Goal: Information Seeking & Learning: Learn about a topic

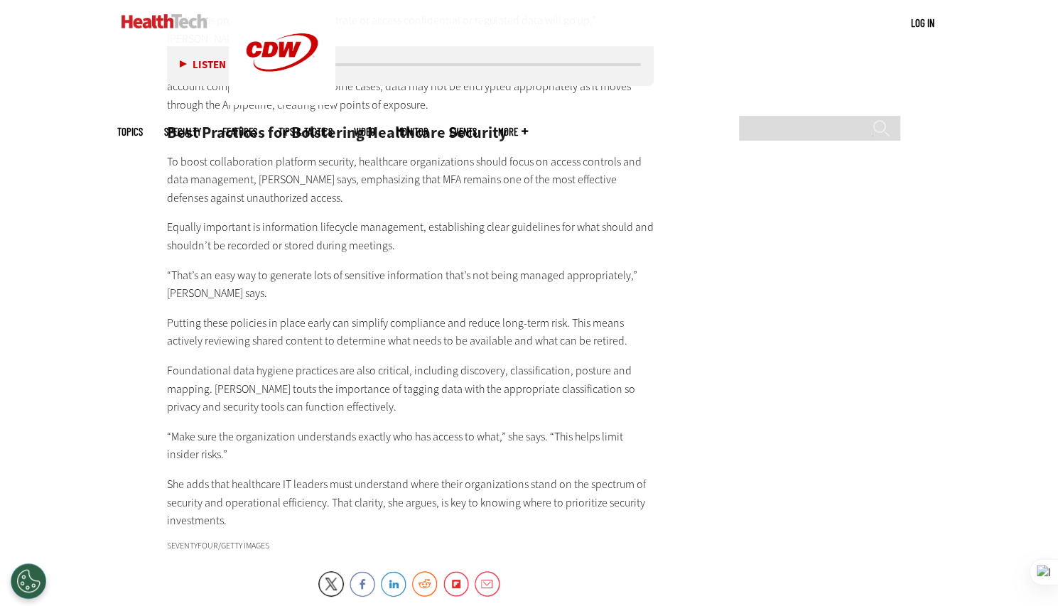
scroll to position [2816, 0]
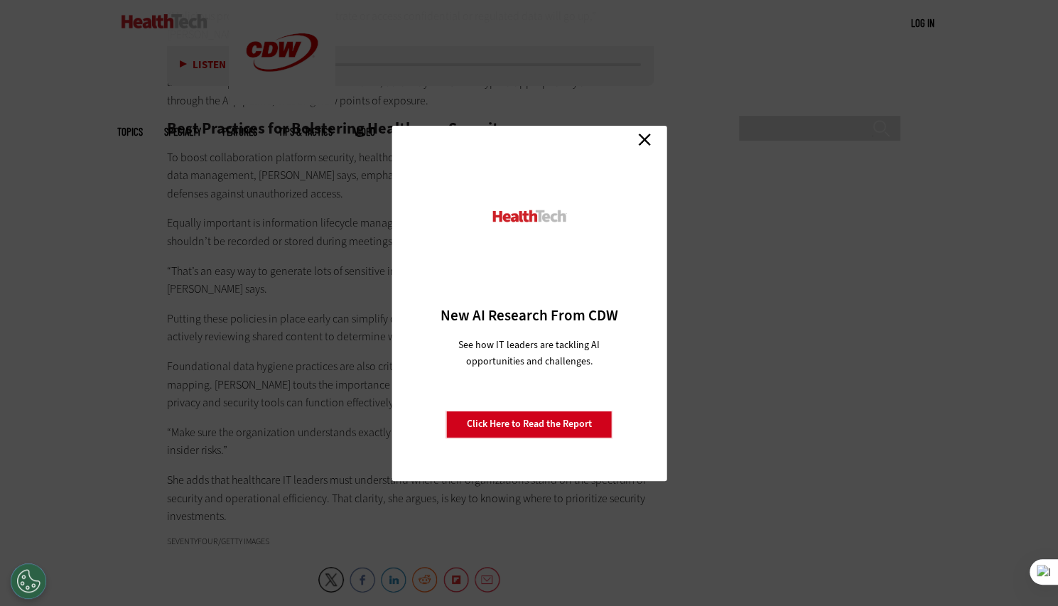
click at [641, 146] on link "Close" at bounding box center [644, 139] width 21 height 21
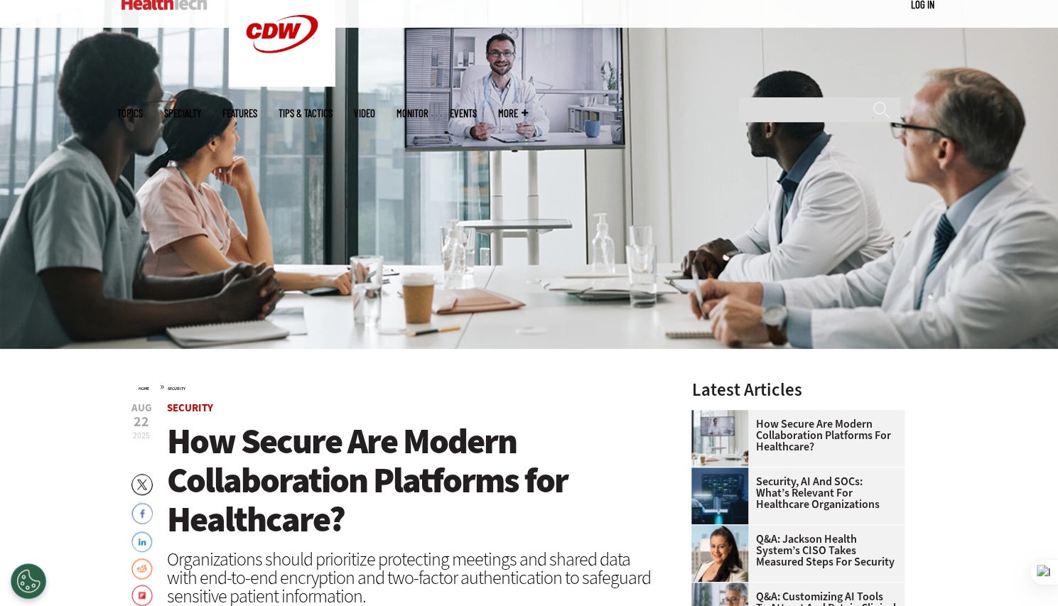
scroll to position [0, 0]
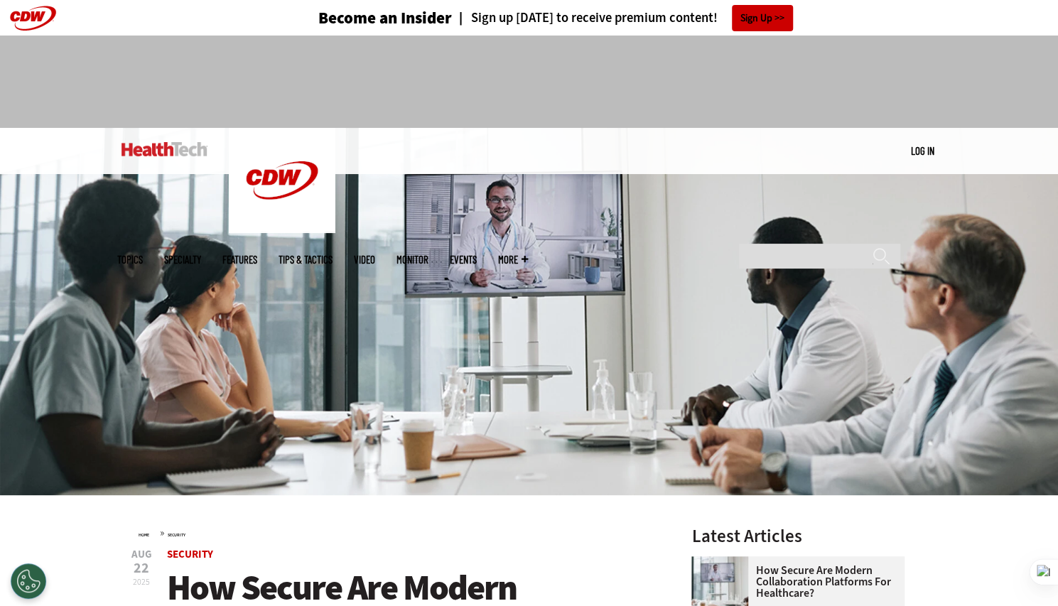
click at [159, 146] on img at bounding box center [164, 149] width 86 height 14
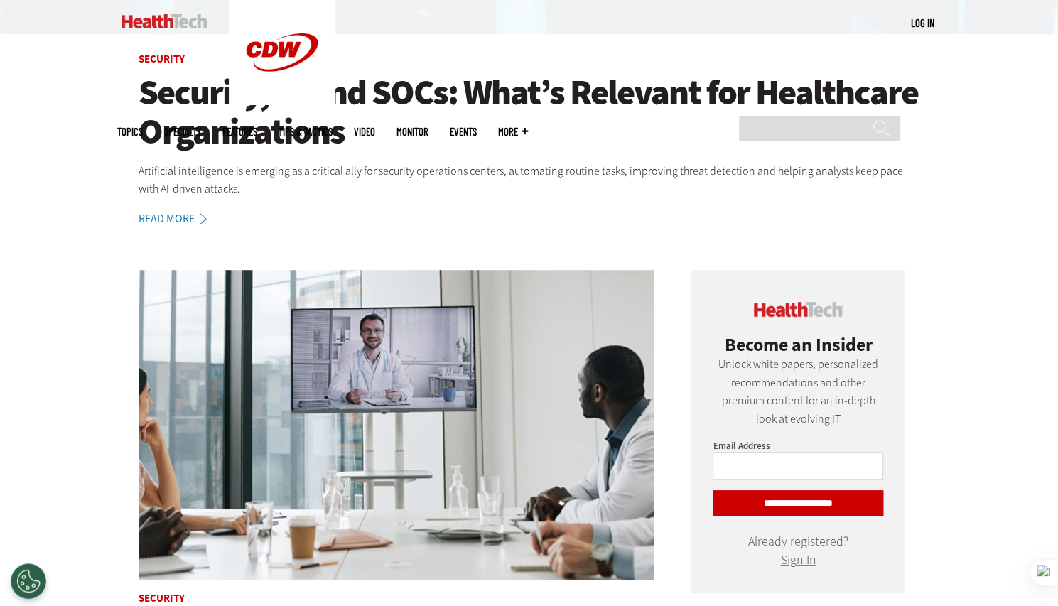
scroll to position [460, 0]
click at [551, 119] on h1 "Security, AI and SOCs: What’s Relevant for Healthcare Organizations" at bounding box center [529, 113] width 781 height 78
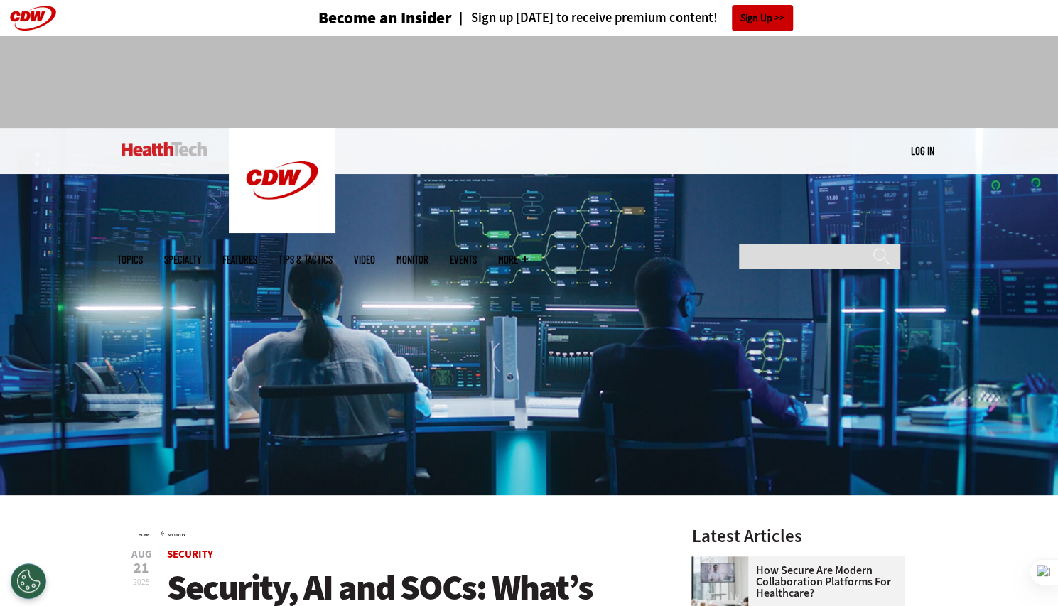
click at [151, 152] on img at bounding box center [164, 149] width 86 height 14
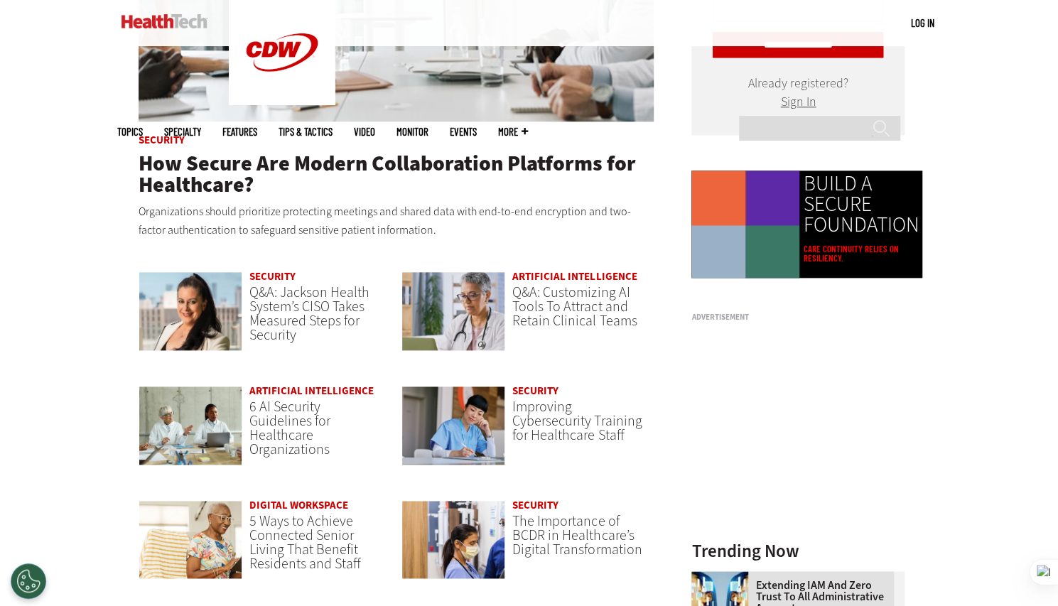
scroll to position [920, 0]
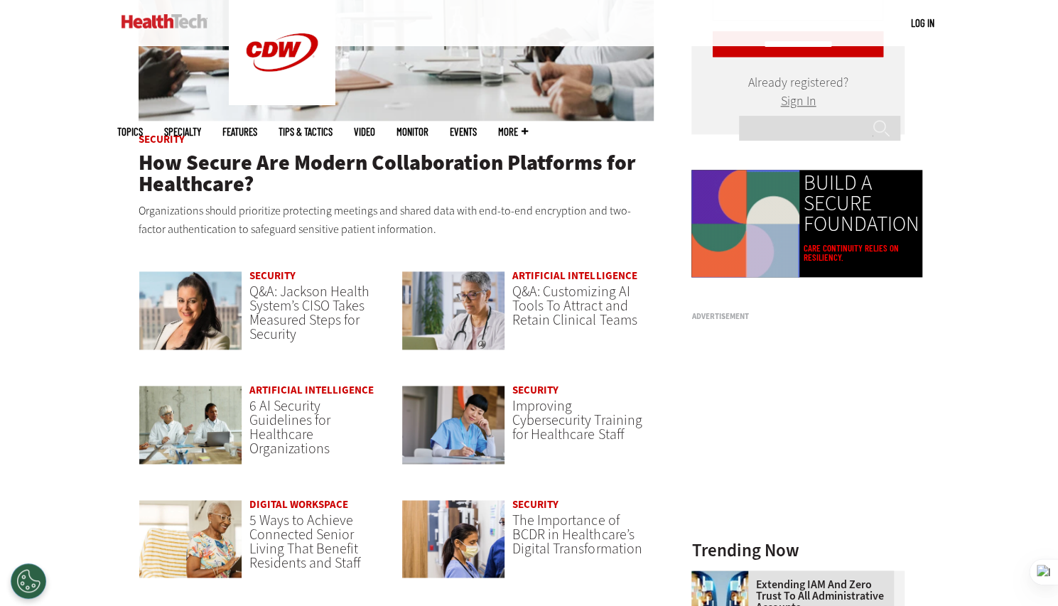
click at [143, 126] on span "Topics" at bounding box center [130, 131] width 26 height 11
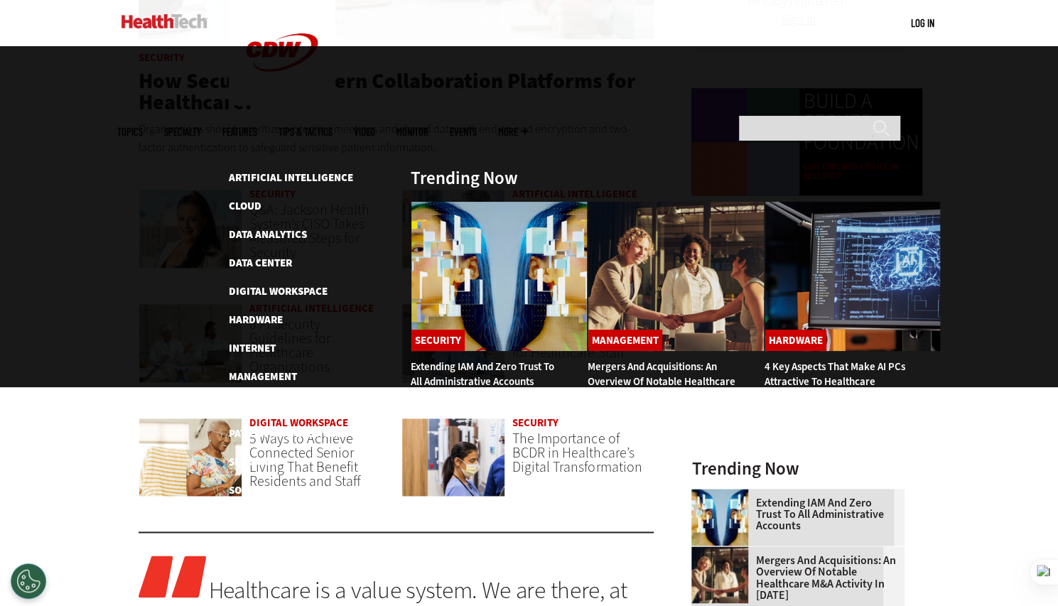
scroll to position [1009, 0]
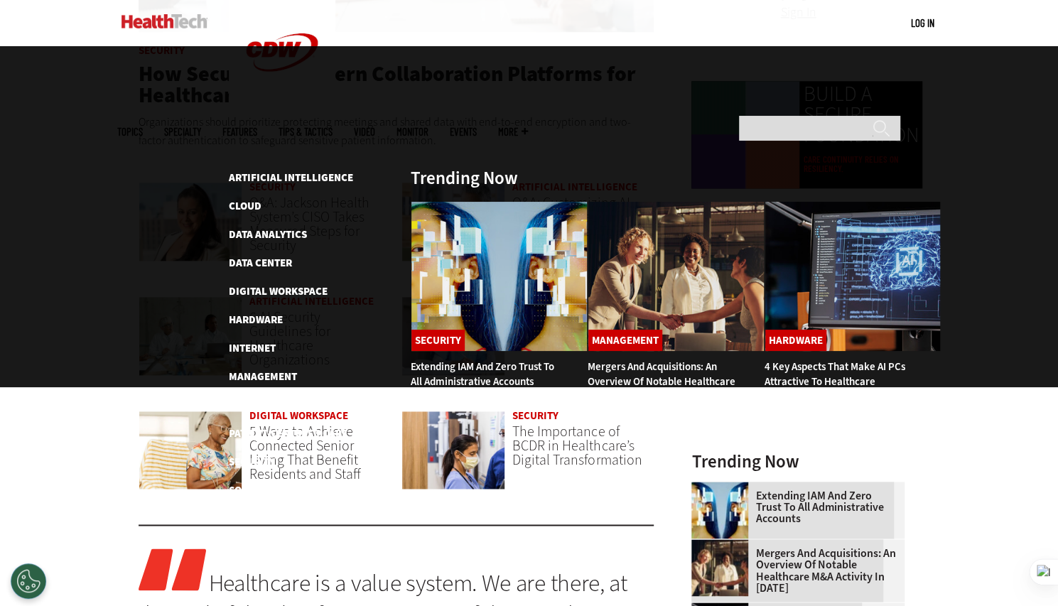
click at [201, 126] on span "Specialty" at bounding box center [182, 131] width 37 height 11
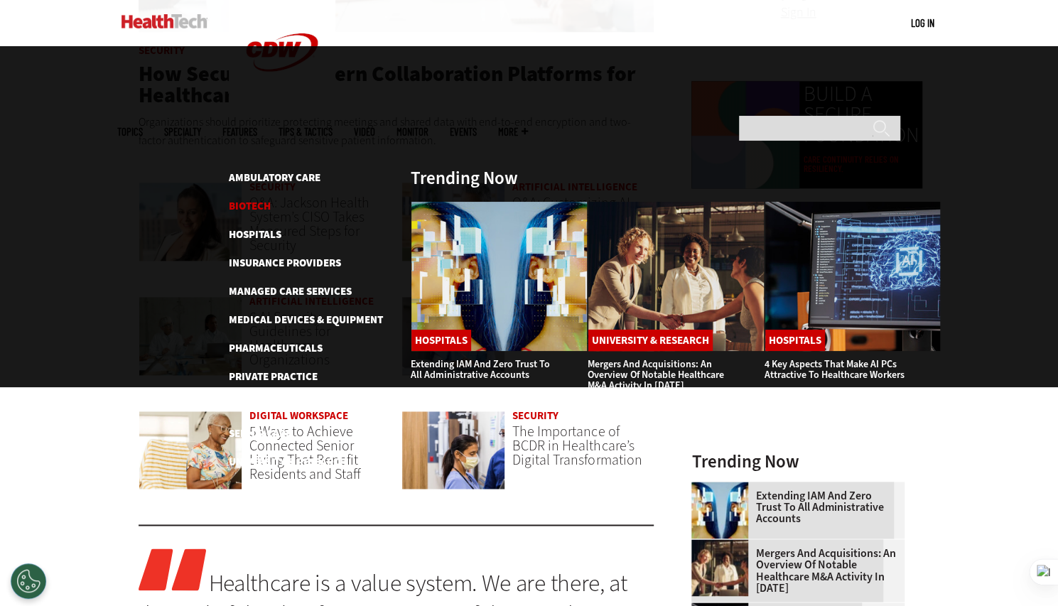
click at [264, 199] on link "Biotech" at bounding box center [250, 206] width 42 height 14
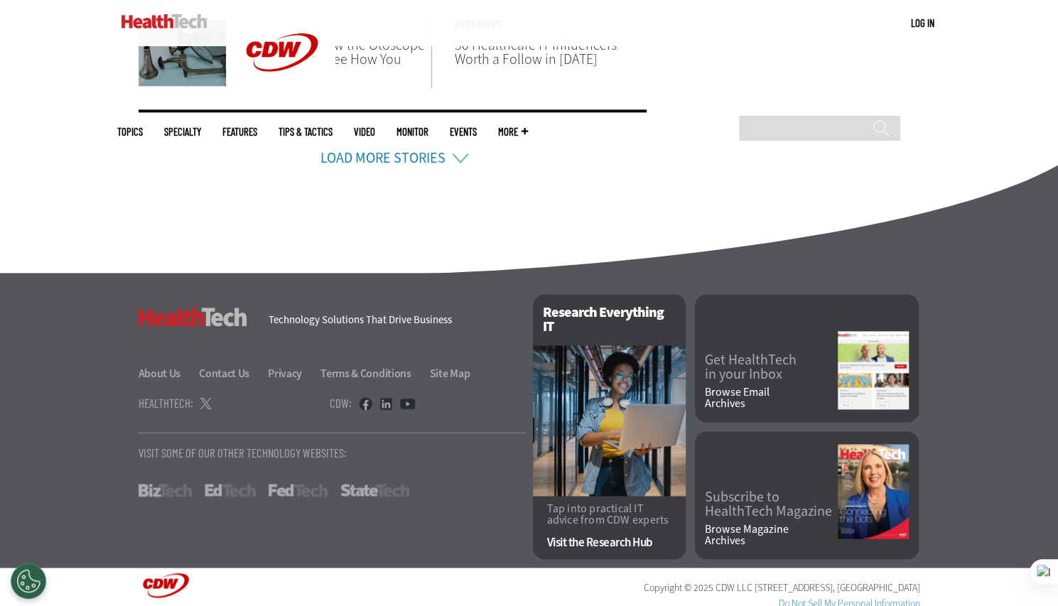
scroll to position [1024, 0]
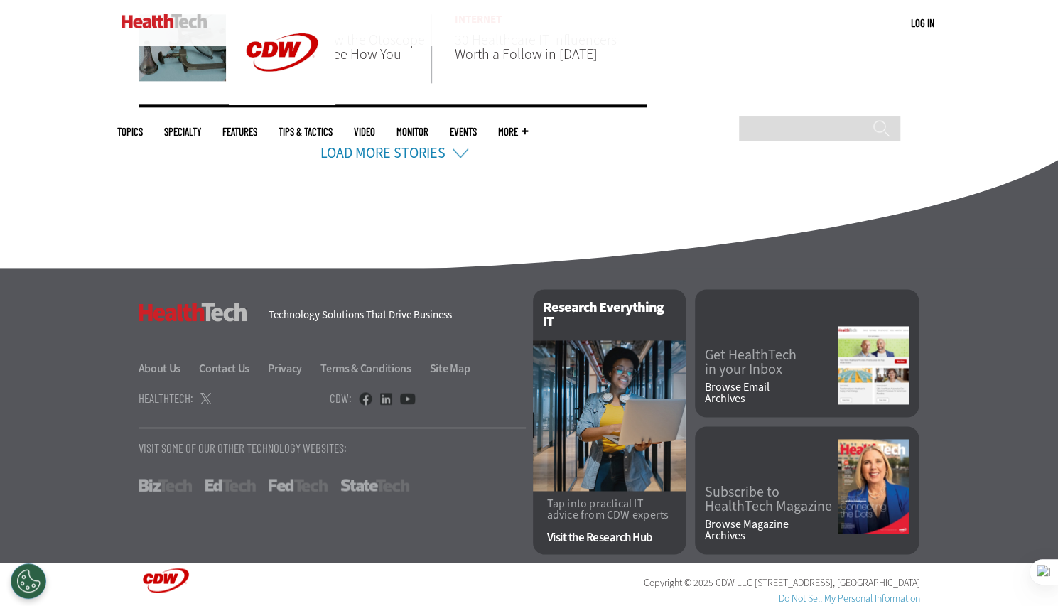
click at [434, 150] on link "Load More Stories" at bounding box center [382, 152] width 125 height 19
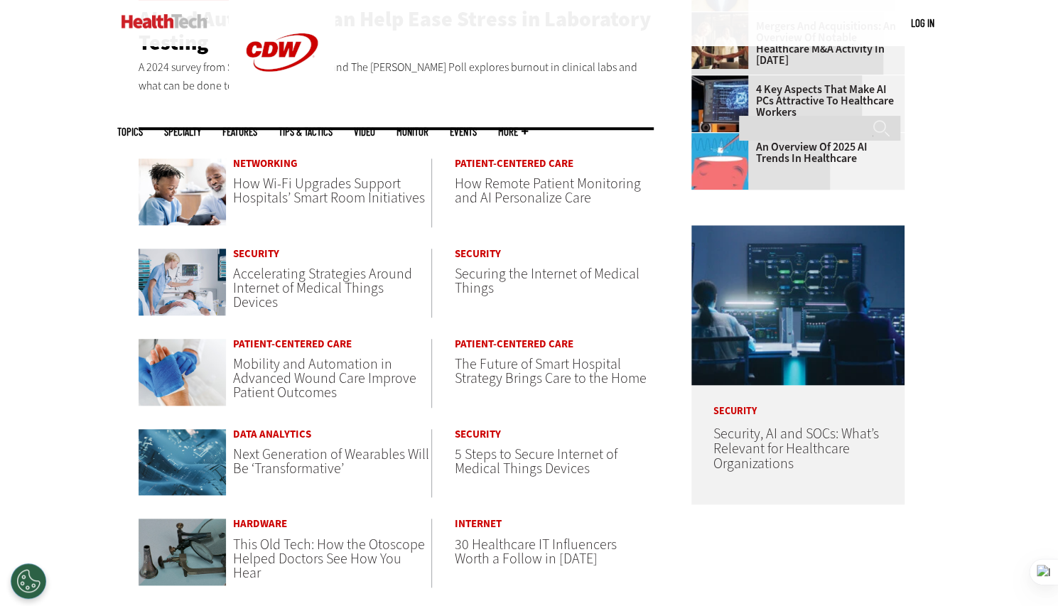
scroll to position [527, 0]
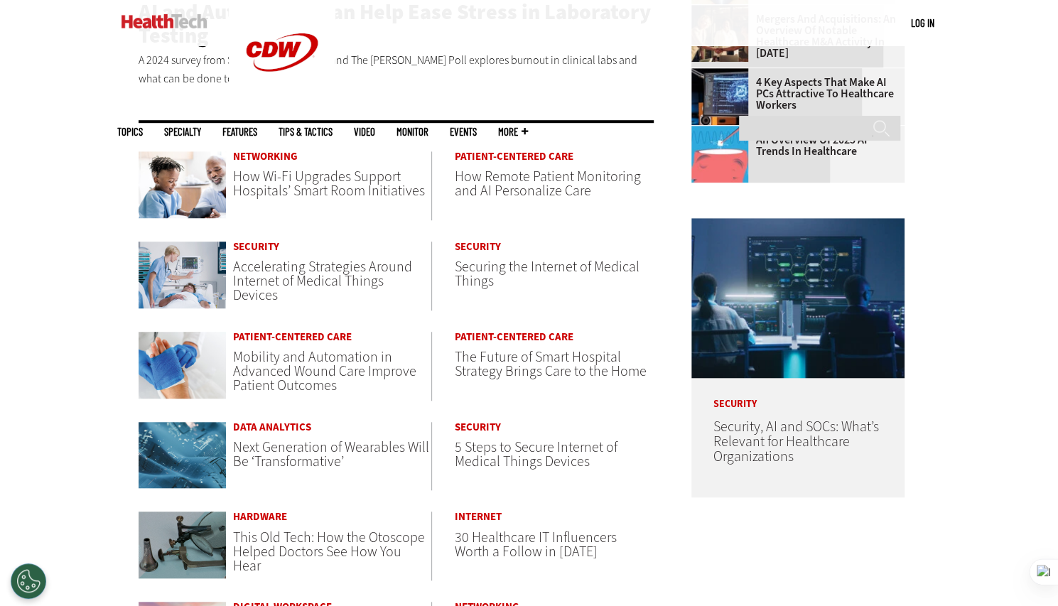
click at [201, 126] on span "Specialty" at bounding box center [182, 131] width 37 height 11
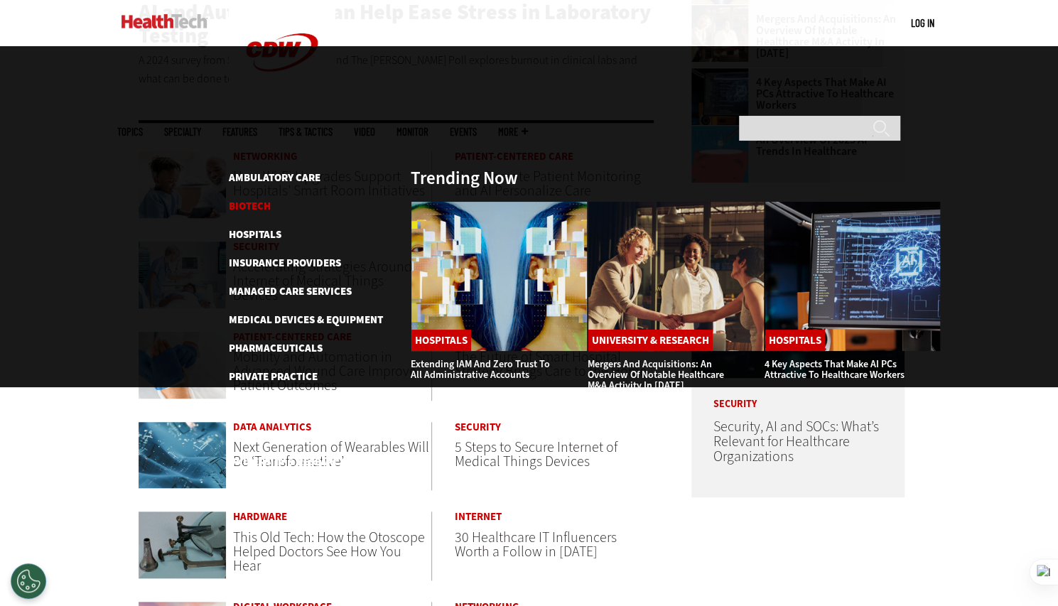
click at [256, 199] on link "Biotech" at bounding box center [250, 206] width 42 height 14
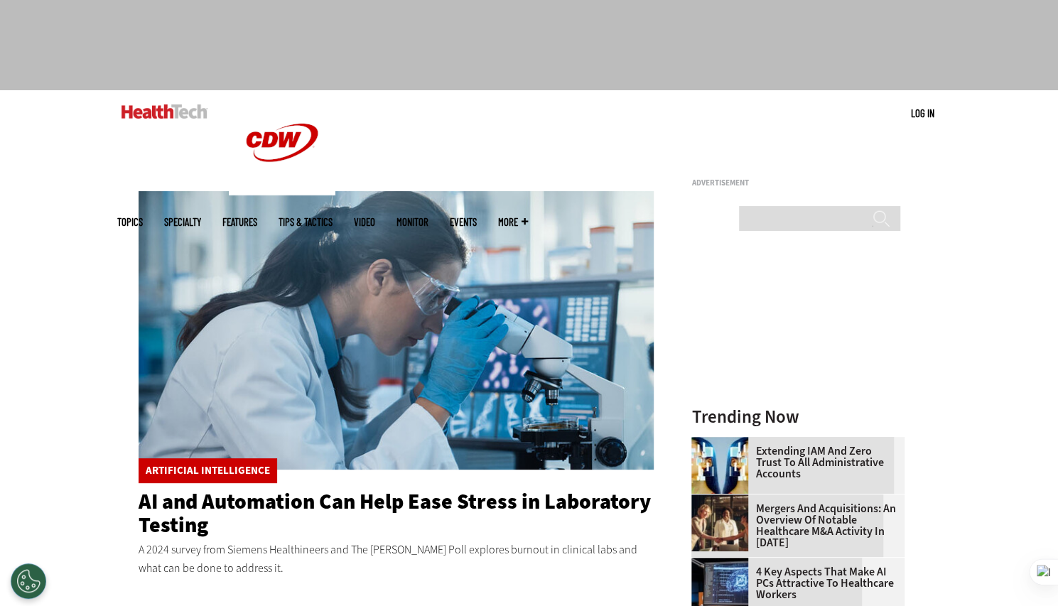
scroll to position [33, 0]
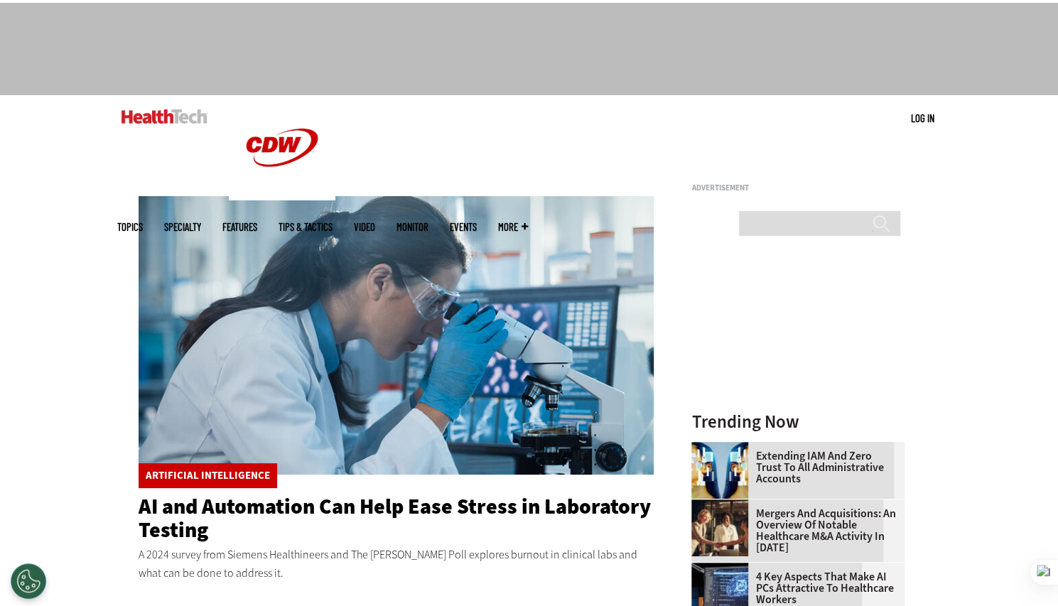
click at [201, 222] on span "Specialty" at bounding box center [182, 227] width 37 height 11
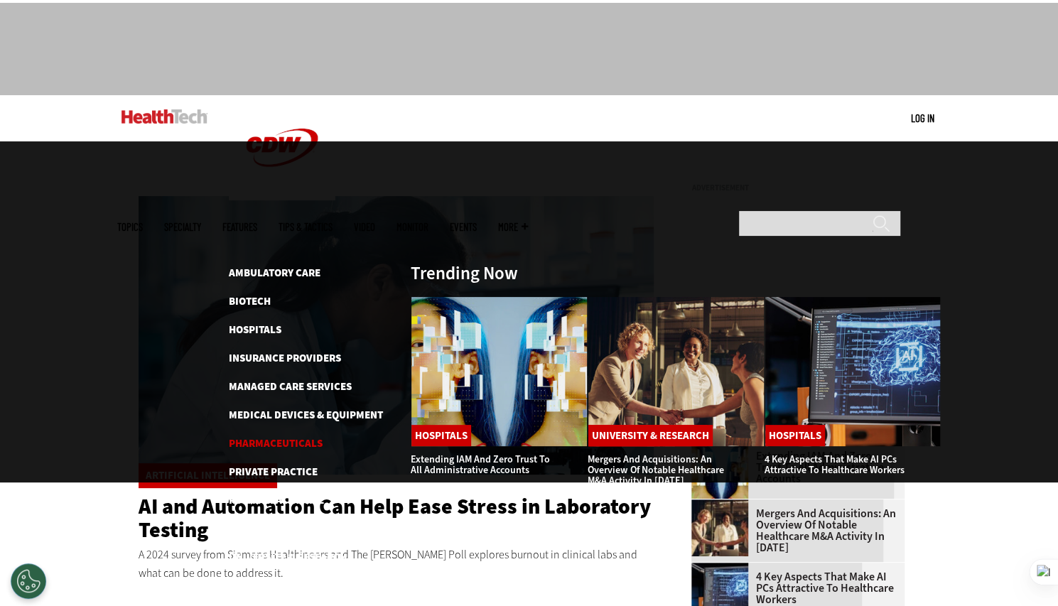
click at [300, 436] on link "Pharmaceuticals" at bounding box center [276, 443] width 94 height 14
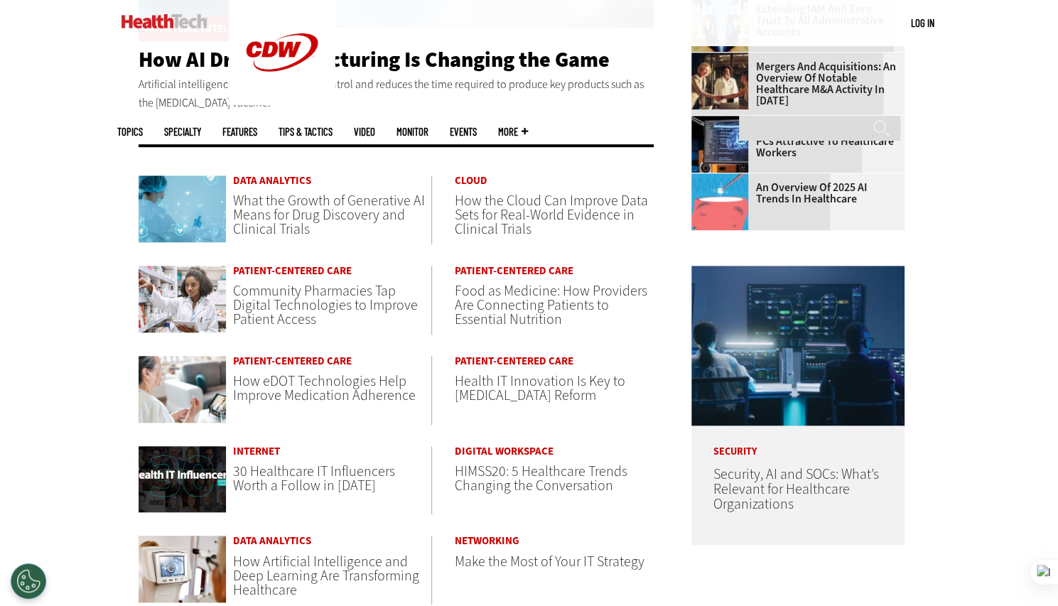
scroll to position [481, 0]
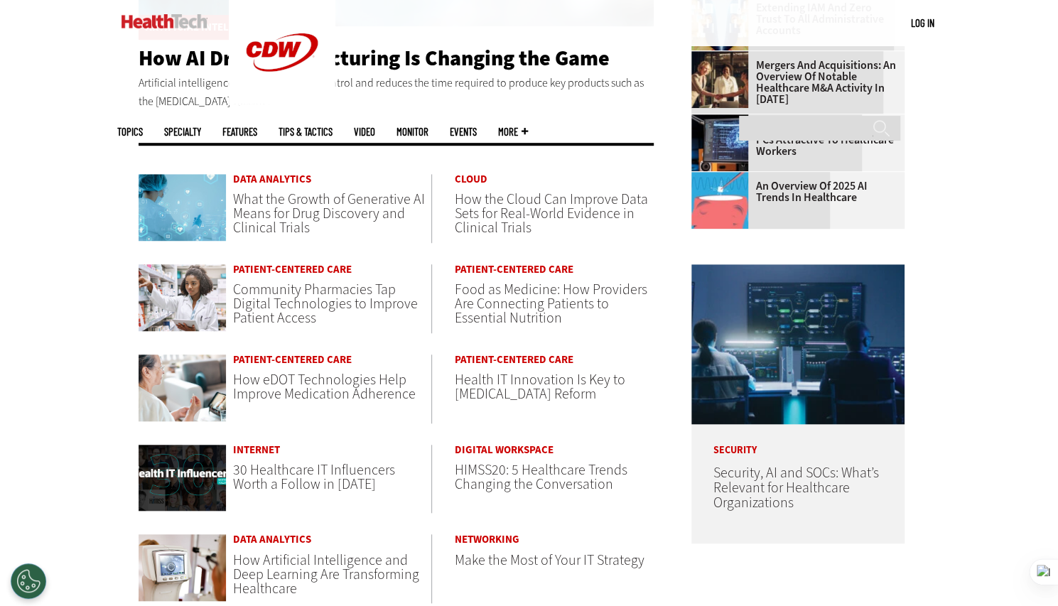
click at [370, 207] on span "What the Growth of Generative AI Means for Drug Discovery and Clinical Trials" at bounding box center [329, 214] width 192 height 48
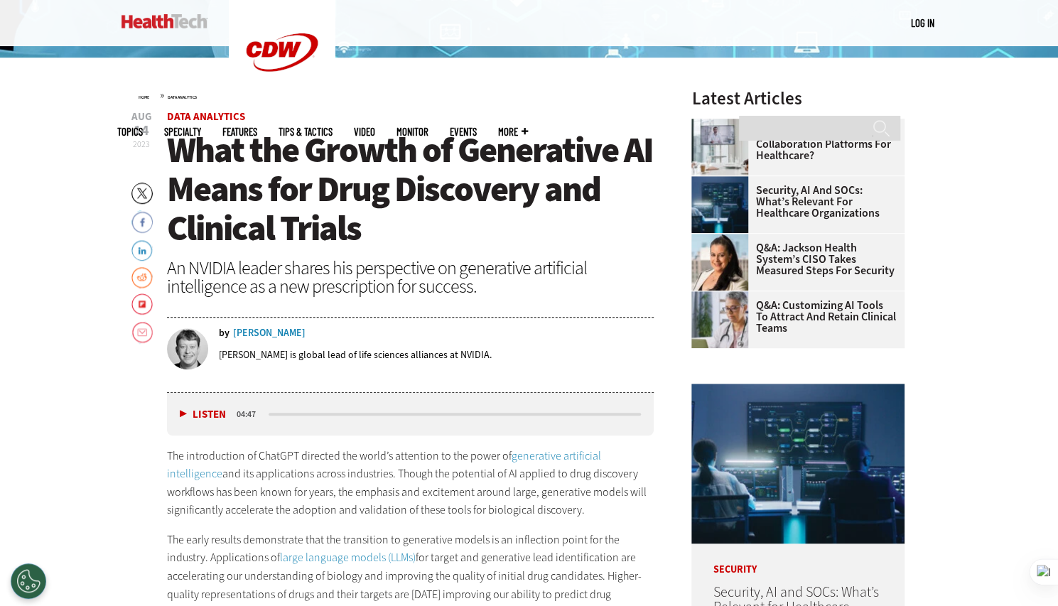
scroll to position [433, 0]
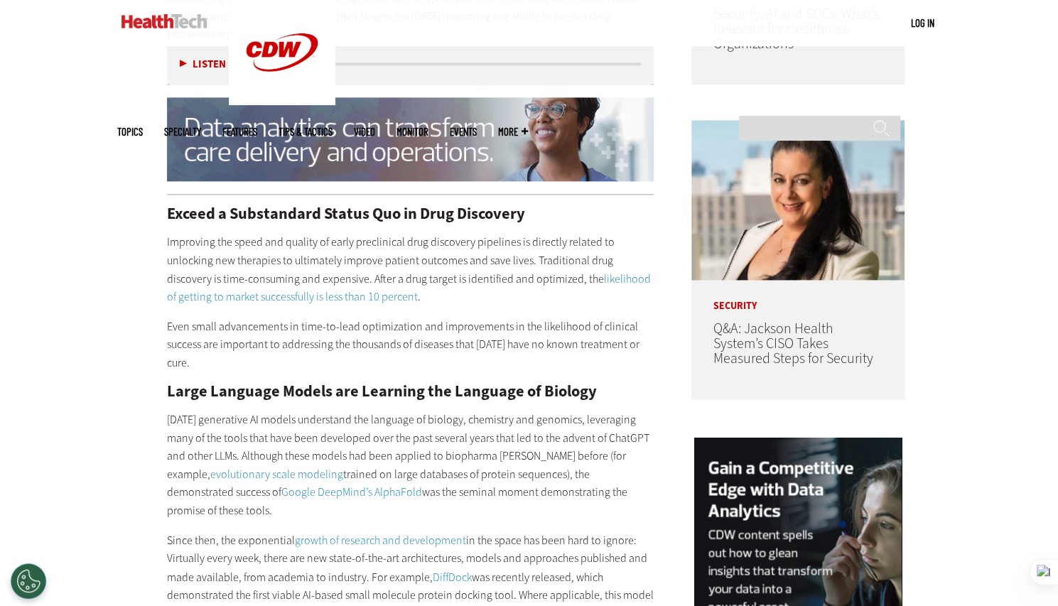
click at [524, 416] on p "[DATE] generative AI models understand the language of biology, chemistry and g…" at bounding box center [410, 465] width 487 height 109
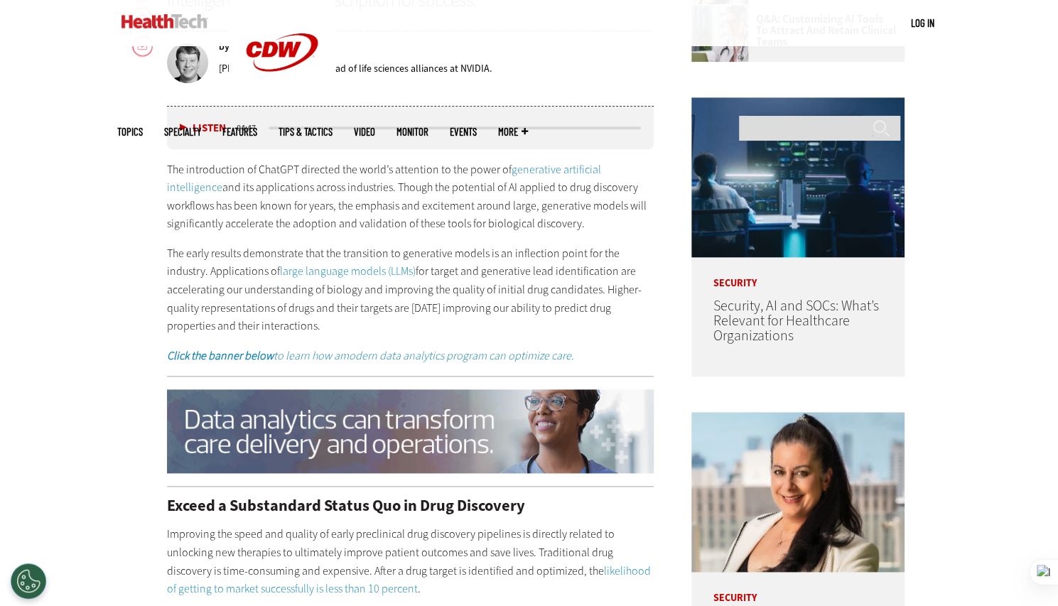
scroll to position [712, 0]
